Goal: Task Accomplishment & Management: Use online tool/utility

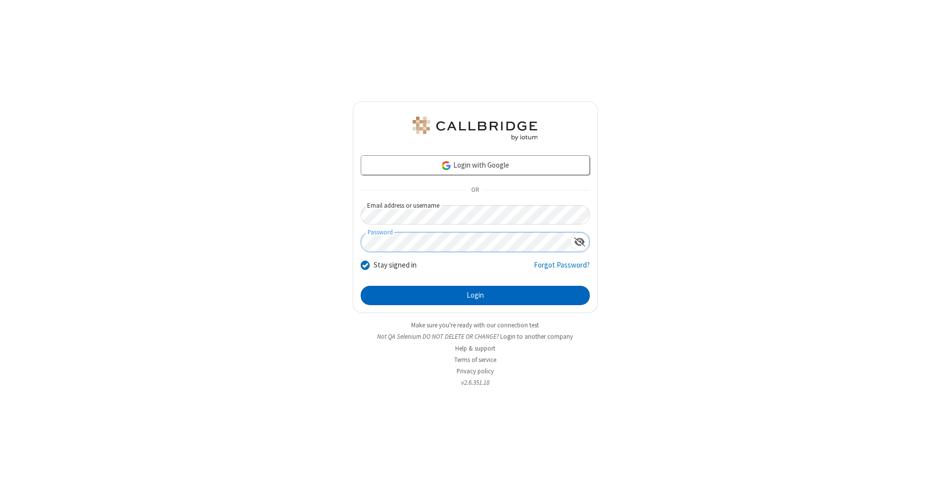
click at [475, 296] on button "Login" at bounding box center [475, 296] width 229 height 20
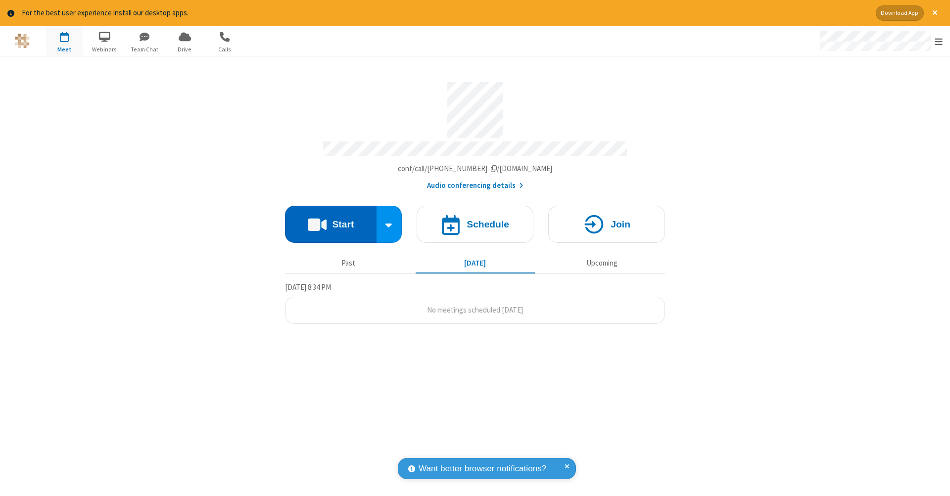
click at [330, 219] on button "Start" at bounding box center [331, 224] width 92 height 37
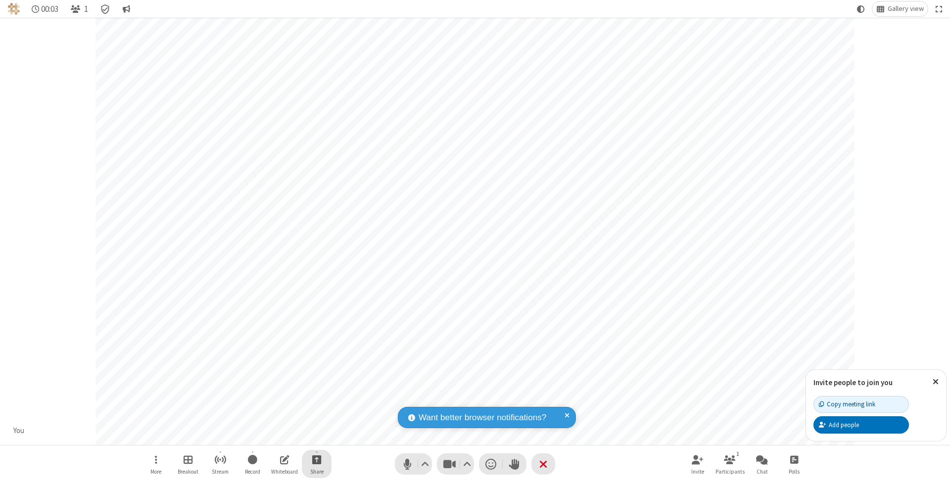
click at [316, 460] on span "Start sharing" at bounding box center [316, 460] width 9 height 12
click at [277, 436] on span "Share my screen" at bounding box center [276, 437] width 11 height 8
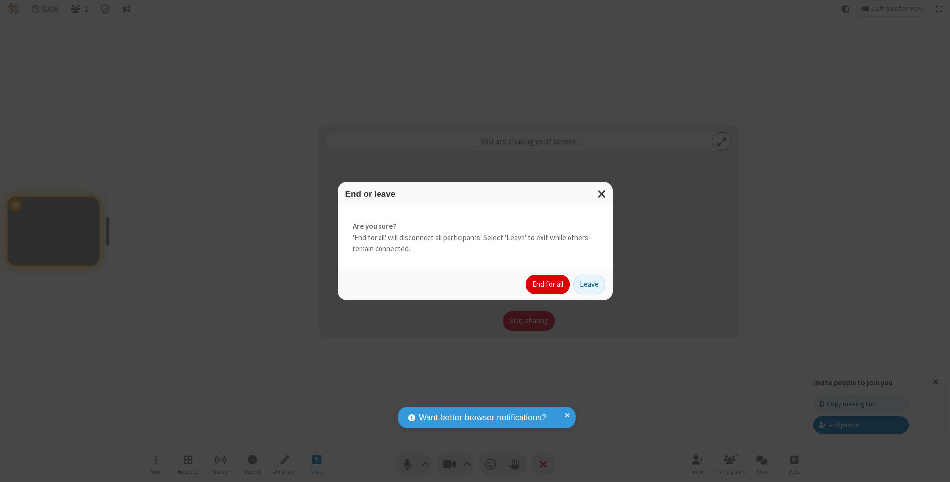
click at [548, 284] on button "End for all" at bounding box center [548, 285] width 44 height 20
